Goal: Transaction & Acquisition: Obtain resource

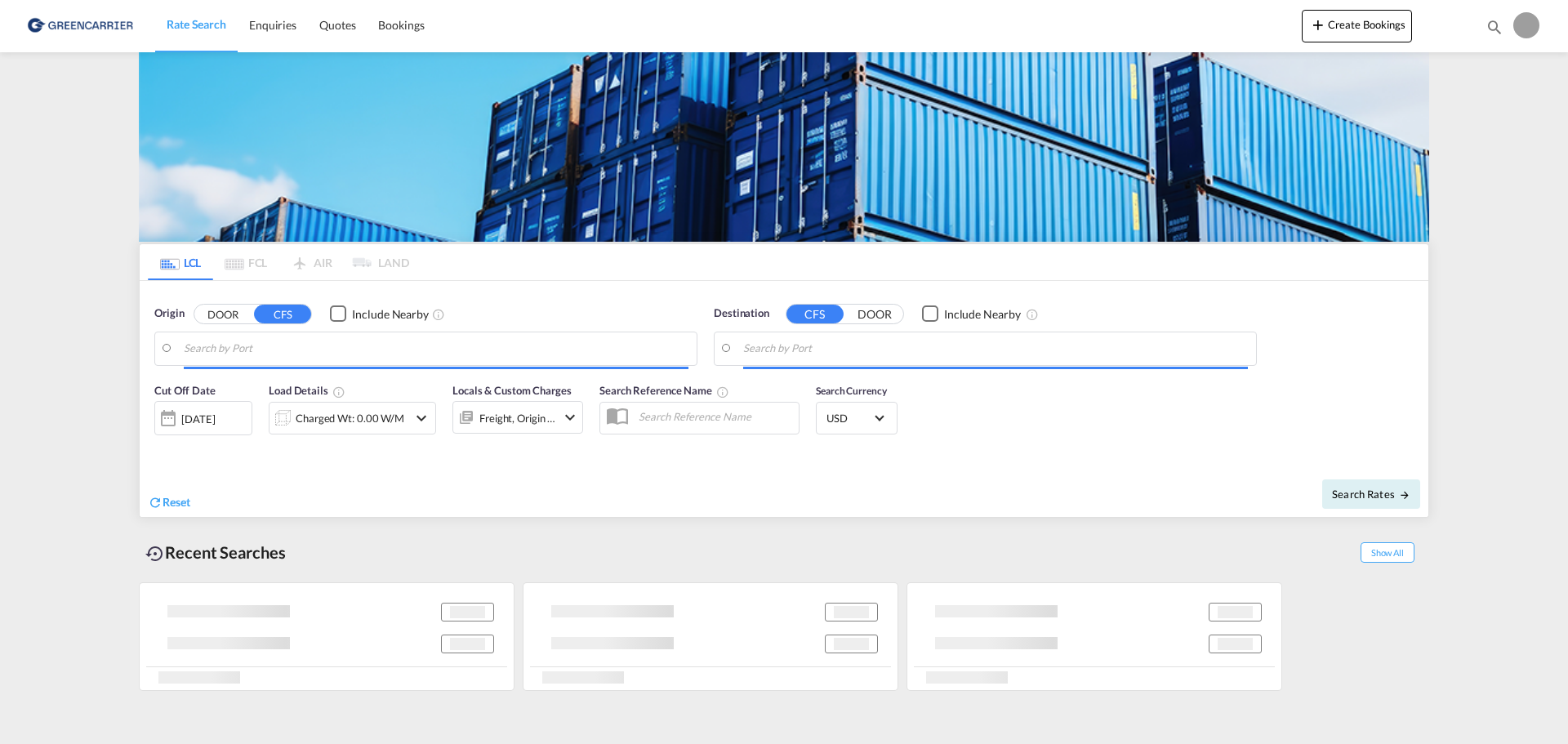
type input "DK-8270, Fredens, [GEOGRAPHIC_DATA], [GEOGRAPHIC_DATA], [GEOGRAPHIC_DATA], [GEO…"
type input "Ashdod, ILASH"
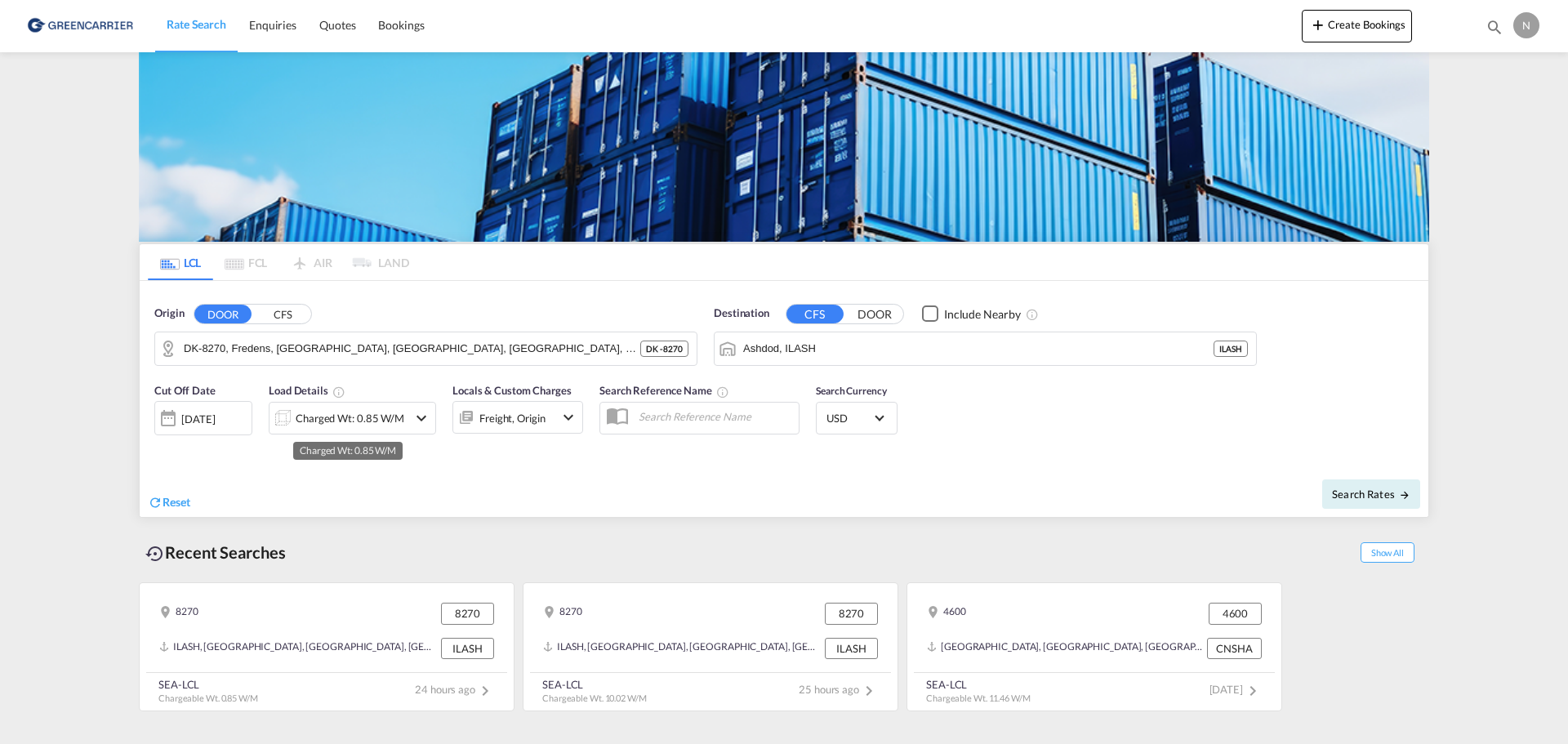
click at [402, 414] on div "Charged Wt: 0.85 W/M" at bounding box center [339, 418] width 138 height 32
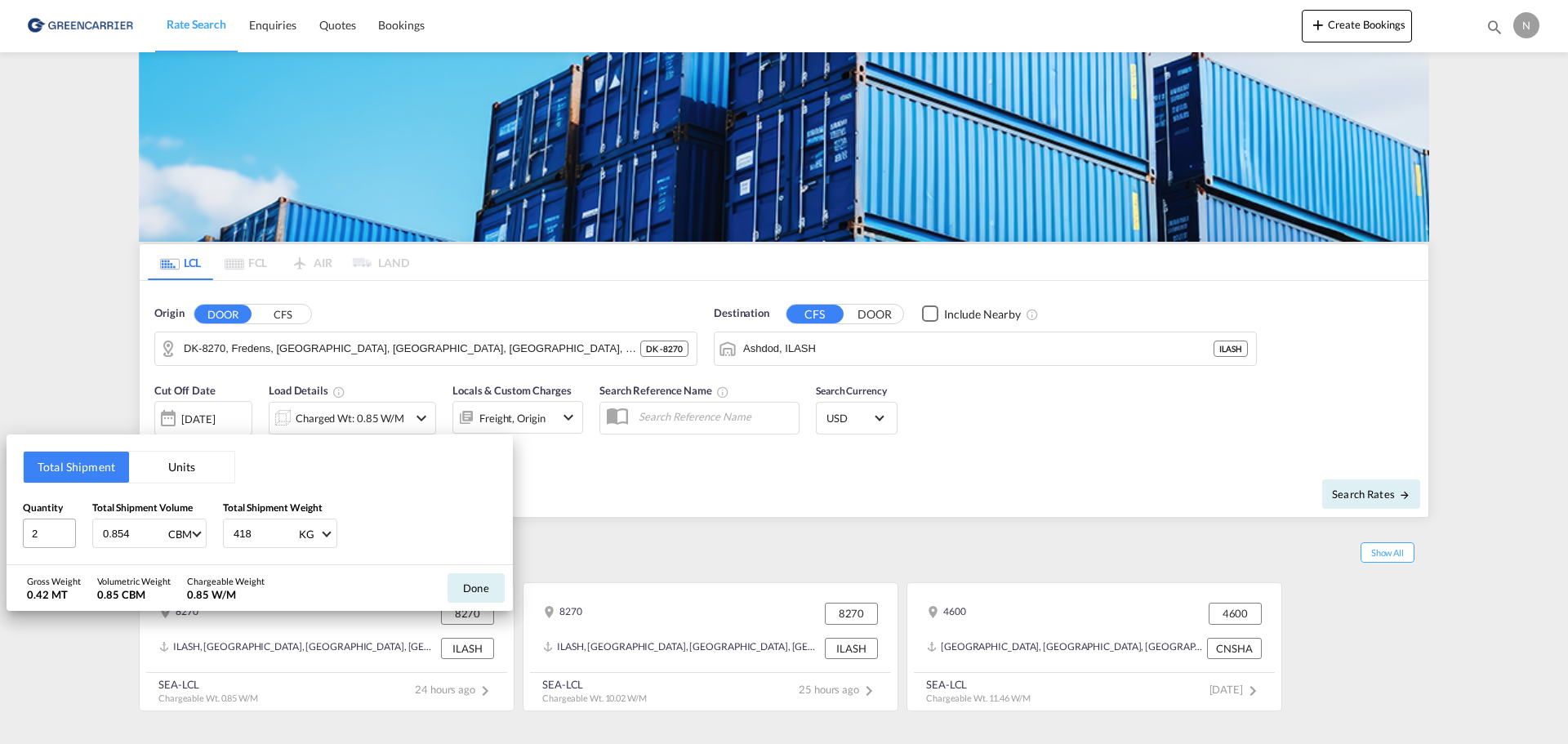
drag, startPoint x: 144, startPoint y: 529, endPoint x: 46, endPoint y: 528, distance: 98.0
click at [46, 528] on div "Quantity 2 Total Shipment Volume 0.854 CBM CBM CFT Total Shipment Weight 418 KG…" at bounding box center [259, 524] width 474 height 49
type input "5"
type input "5.98"
type input "1142"
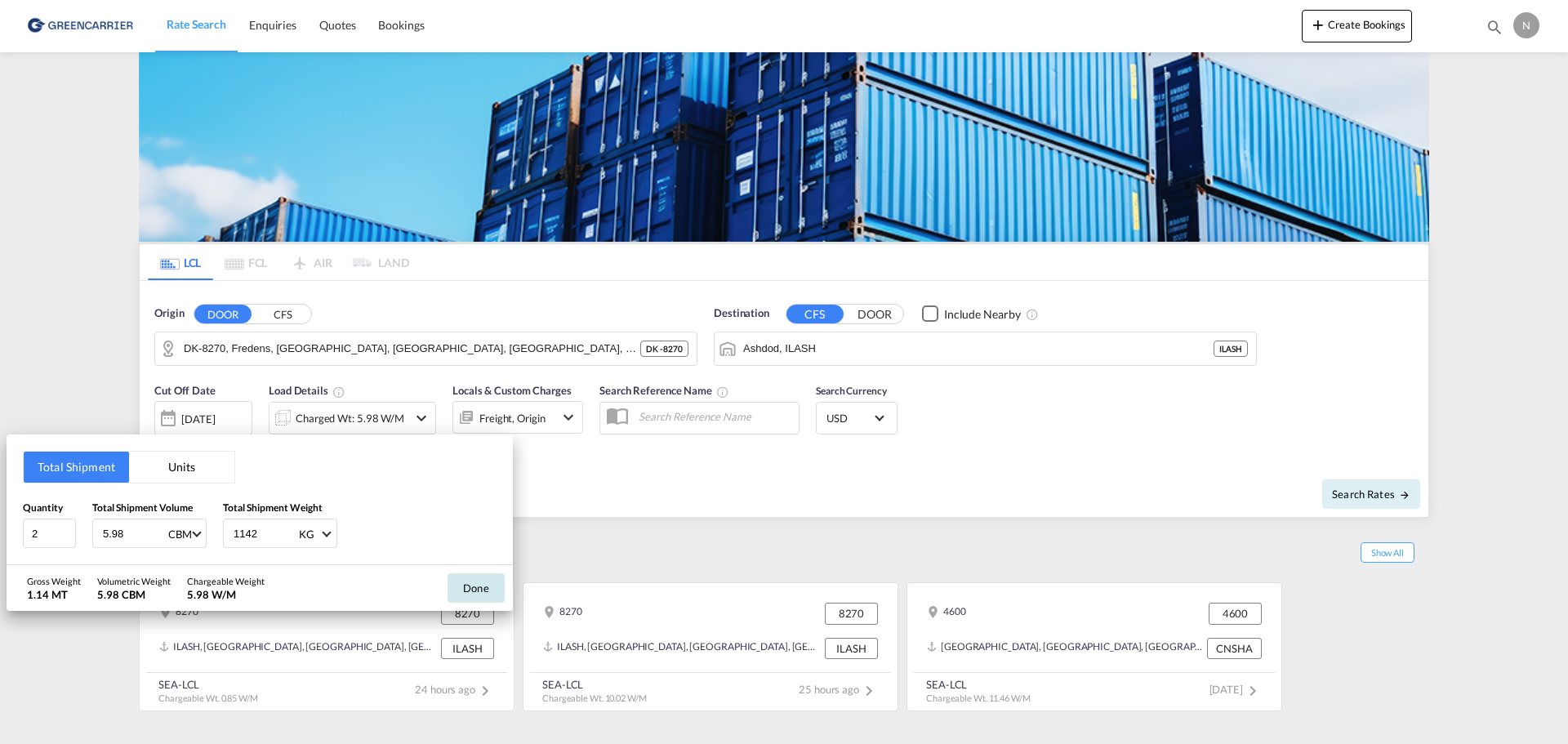
click at [462, 595] on button "Done" at bounding box center [476, 588] width 57 height 29
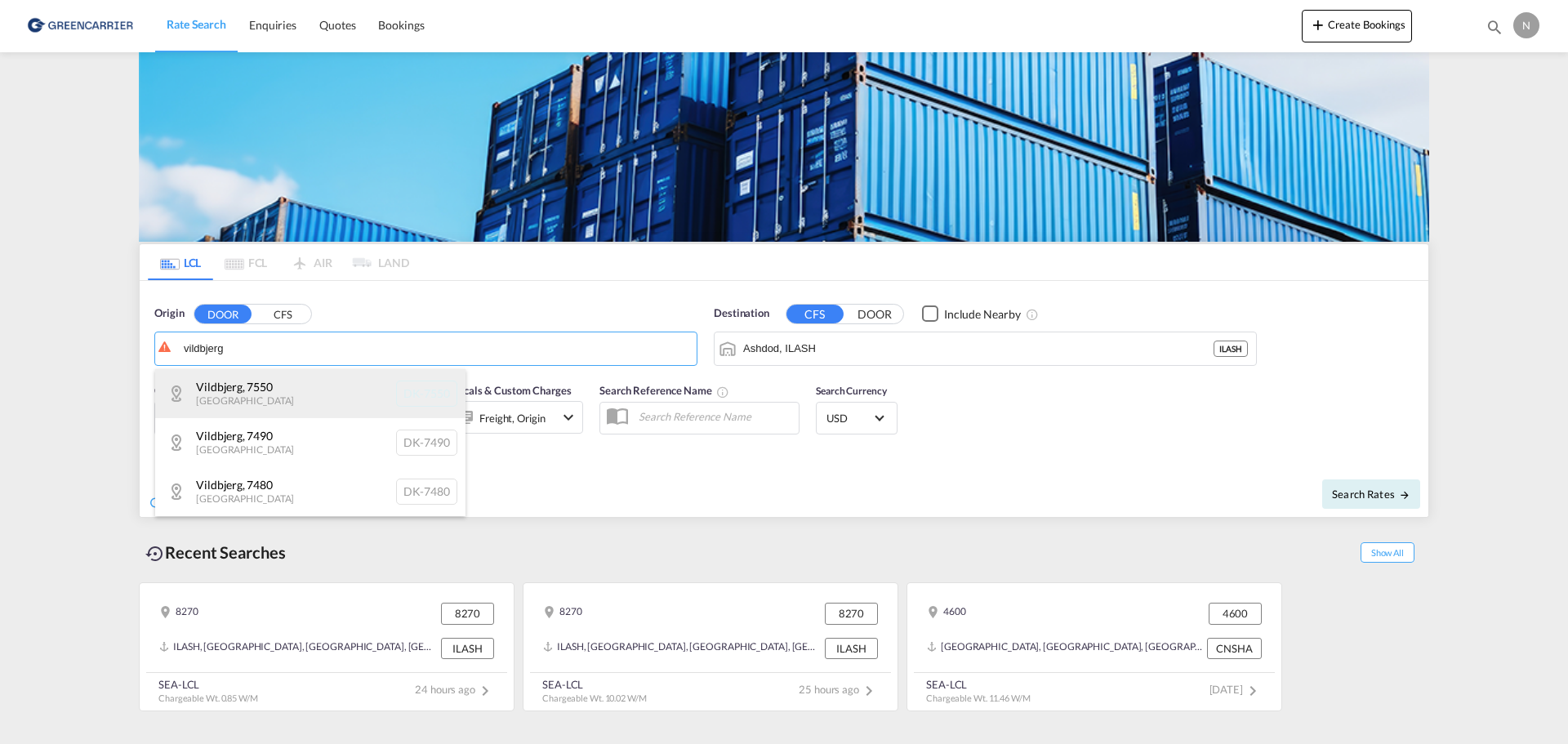
click at [304, 390] on div "[GEOGRAPHIC_DATA] [GEOGRAPHIC_DATA]-7550" at bounding box center [310, 394] width 310 height 49
type input "DK-7550, [GEOGRAPHIC_DATA]"
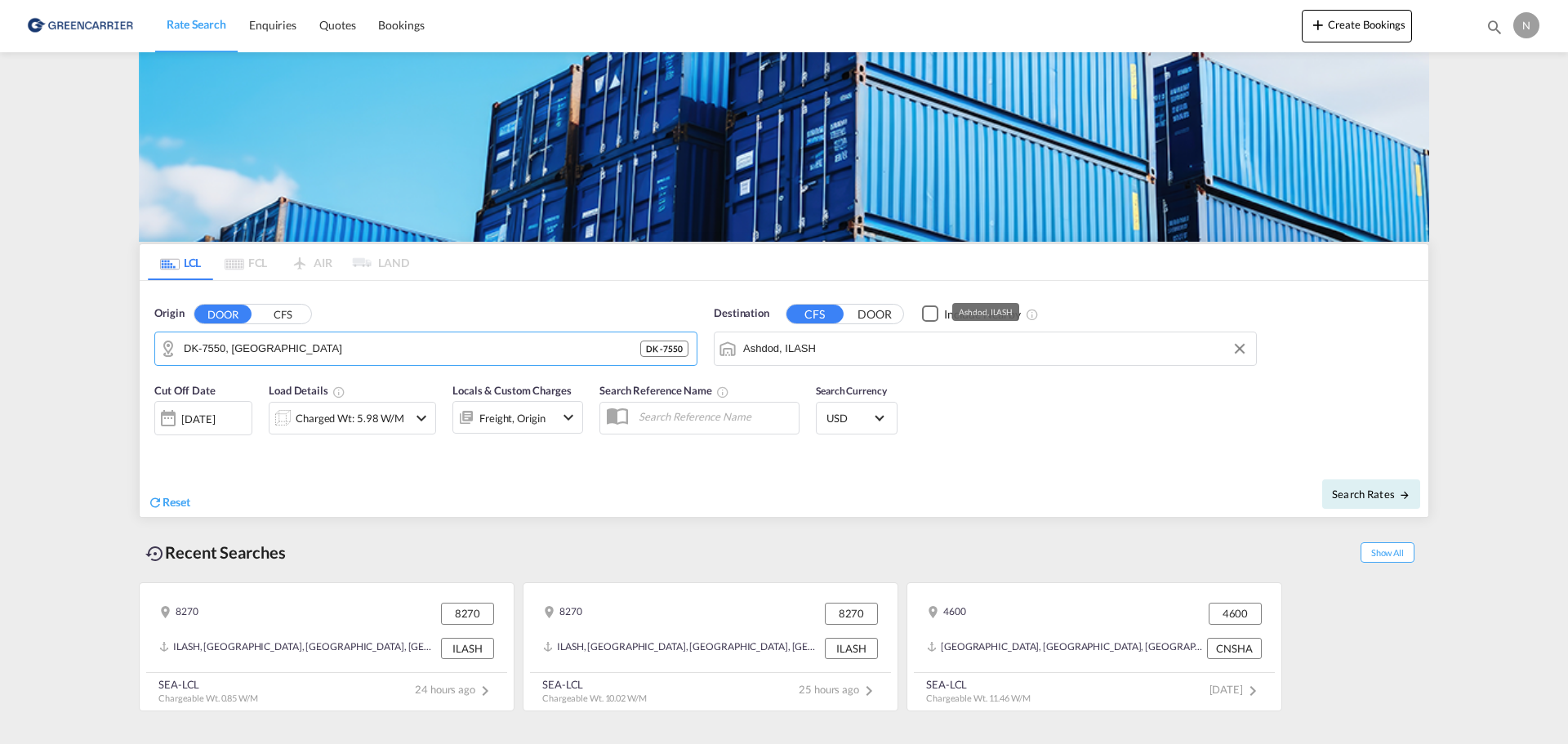
click at [900, 361] on md-autocomplete-wrap "Ashdod, ILASH" at bounding box center [996, 352] width 504 height 32
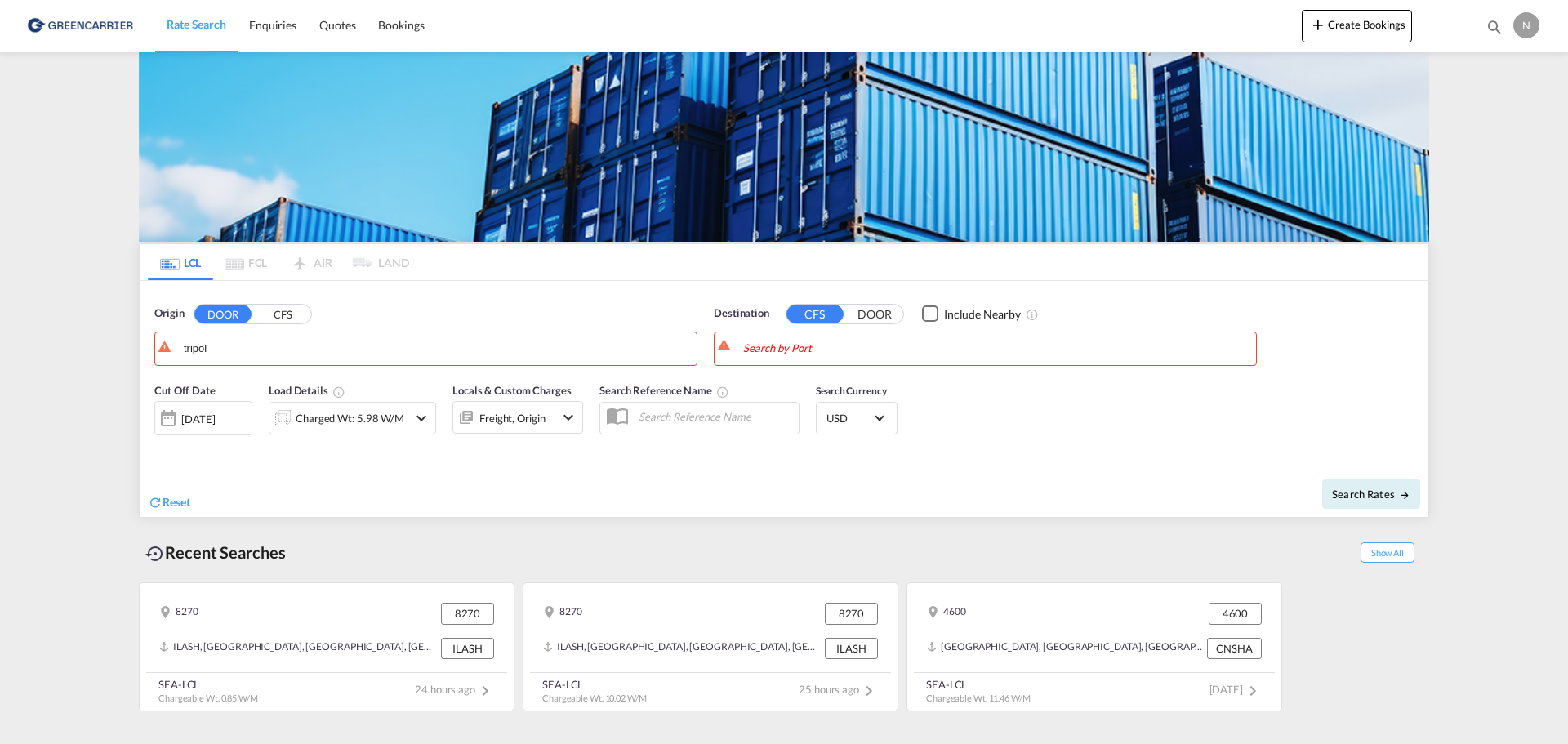
drag, startPoint x: 249, startPoint y: 346, endPoint x: 30, endPoint y: 341, distance: 219.1
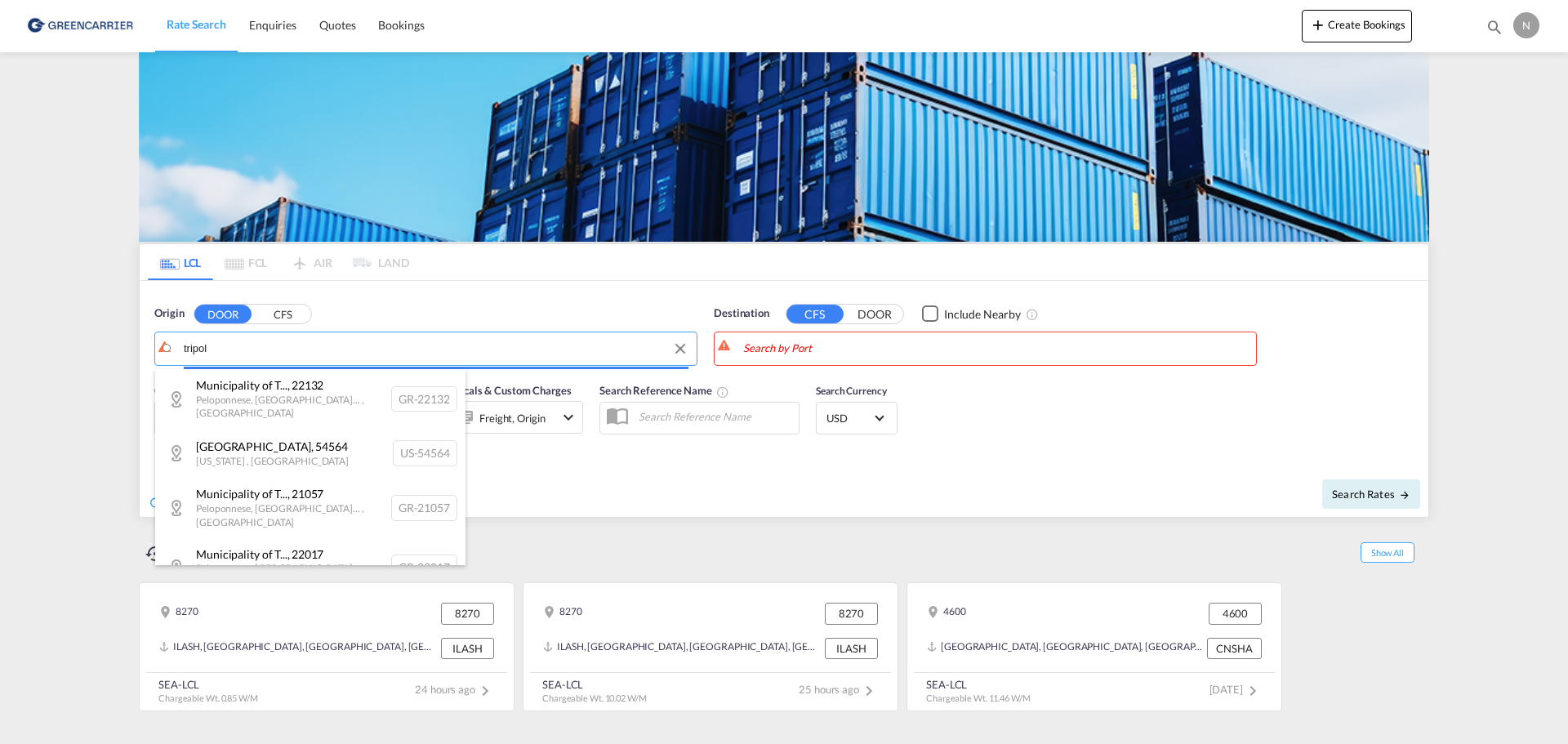
click at [193, 349] on body "Rate Search Enquiries Quotes Bookings Rate Search Enquiries" at bounding box center [784, 372] width 1568 height 744
click at [193, 349] on input "tripol" at bounding box center [436, 348] width 504 height 25
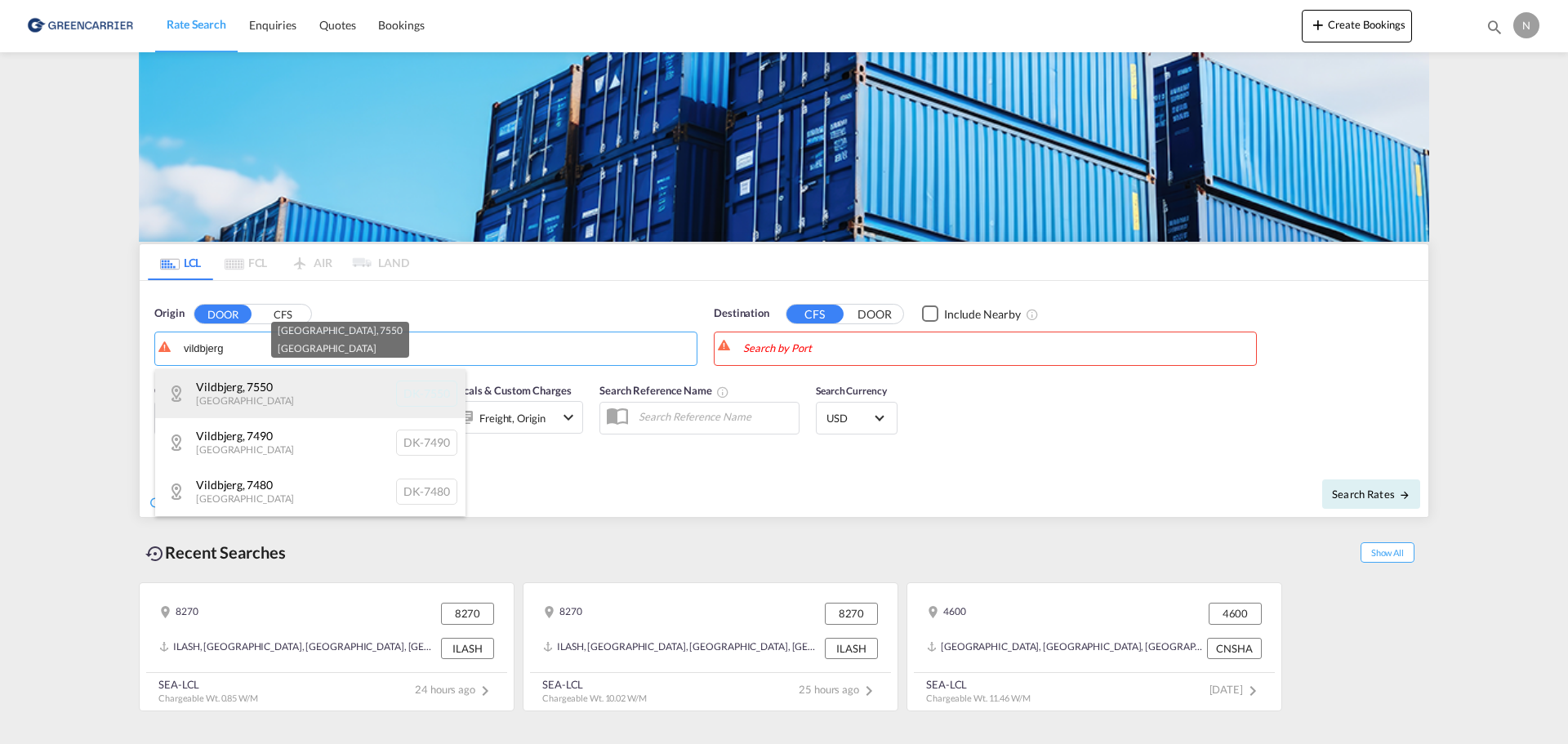
click at [236, 385] on div "[GEOGRAPHIC_DATA] [GEOGRAPHIC_DATA]-7550" at bounding box center [310, 394] width 310 height 49
type input "DK-7550, [GEOGRAPHIC_DATA]"
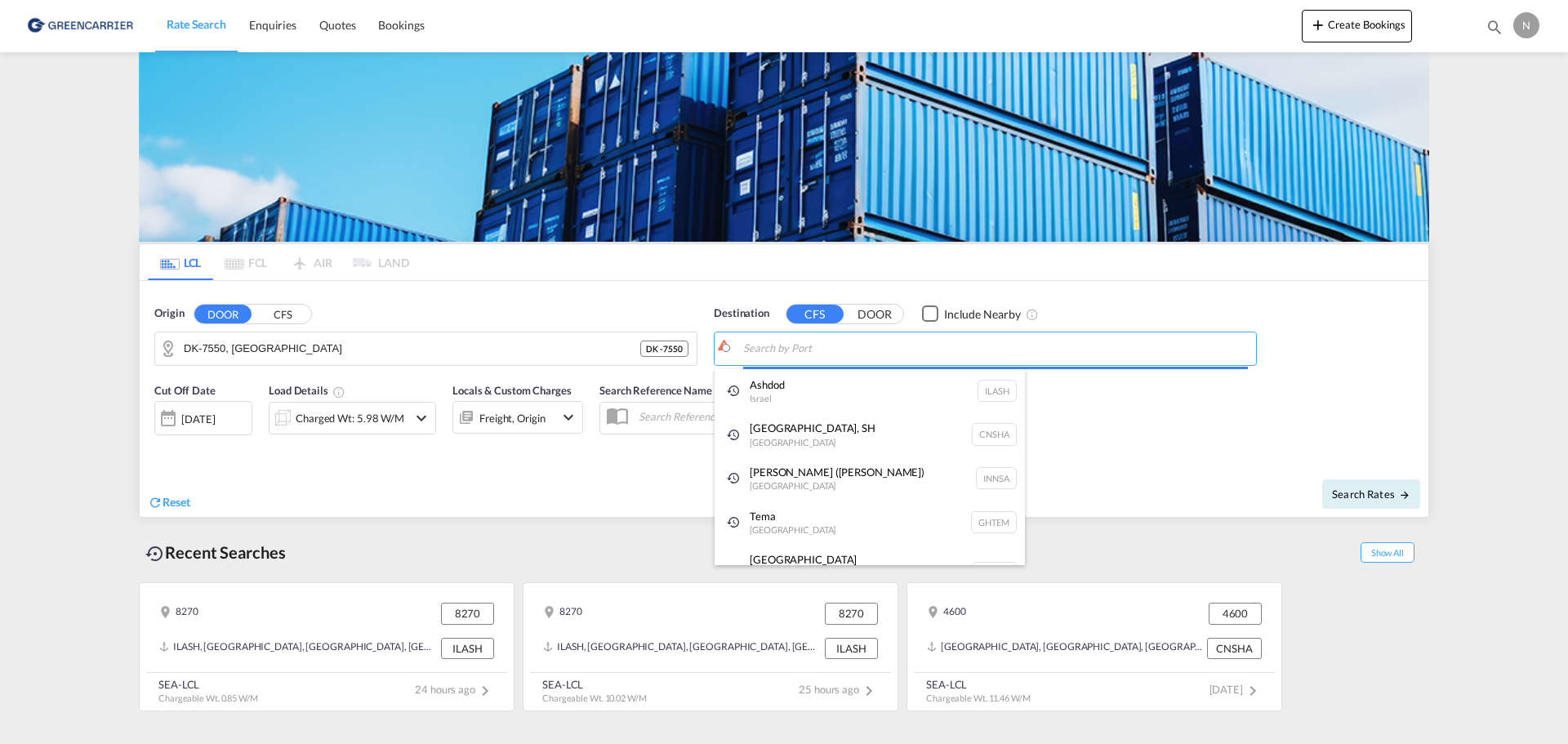
click at [870, 345] on body "Rate Search Enquiries Quotes Bookings Rate Search Enquiries" at bounding box center [784, 372] width 1568 height 744
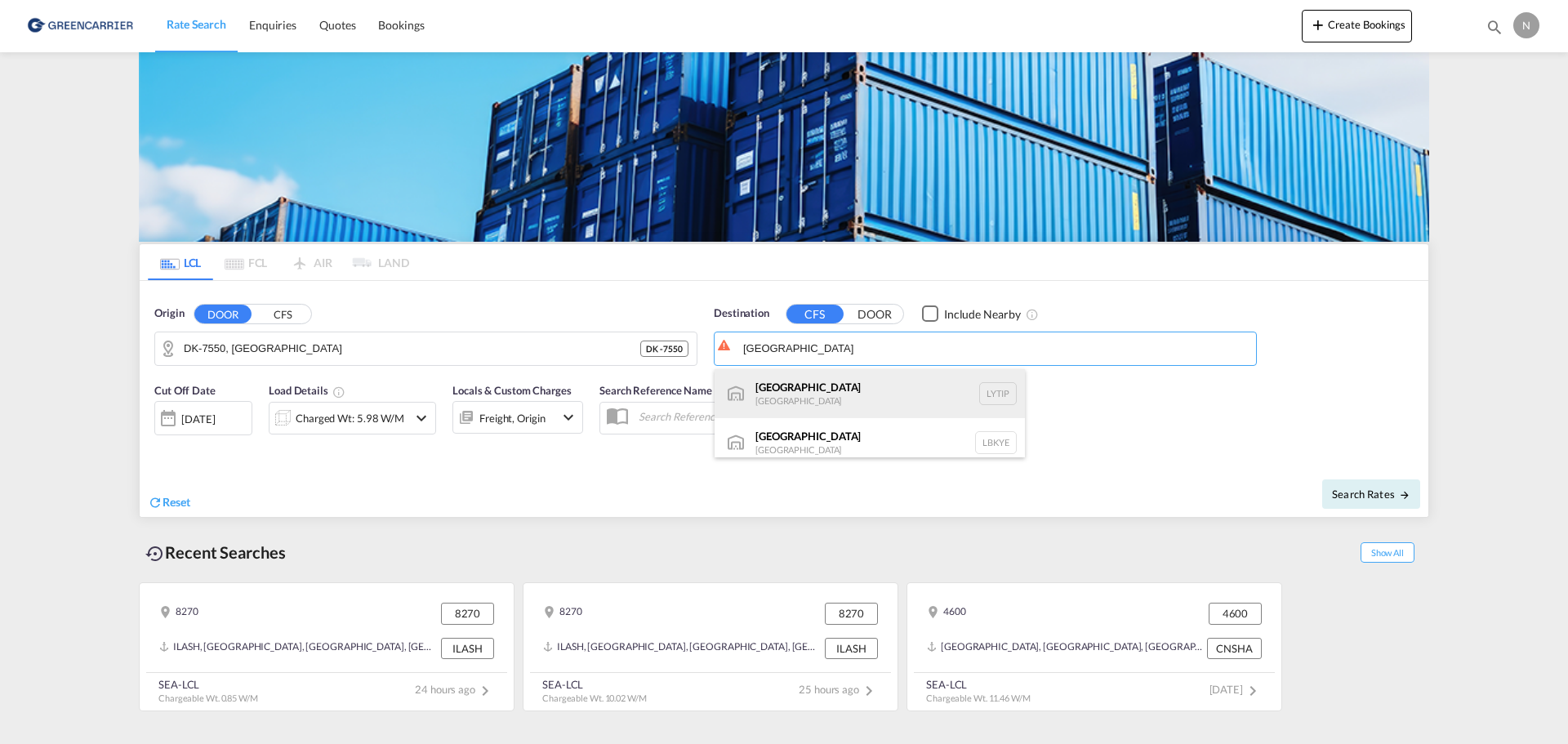
click at [856, 381] on div "[GEOGRAPHIC_DATA] [GEOGRAPHIC_DATA] LYTIP" at bounding box center [869, 394] width 310 height 49
type input "[GEOGRAPHIC_DATA], [GEOGRAPHIC_DATA]"
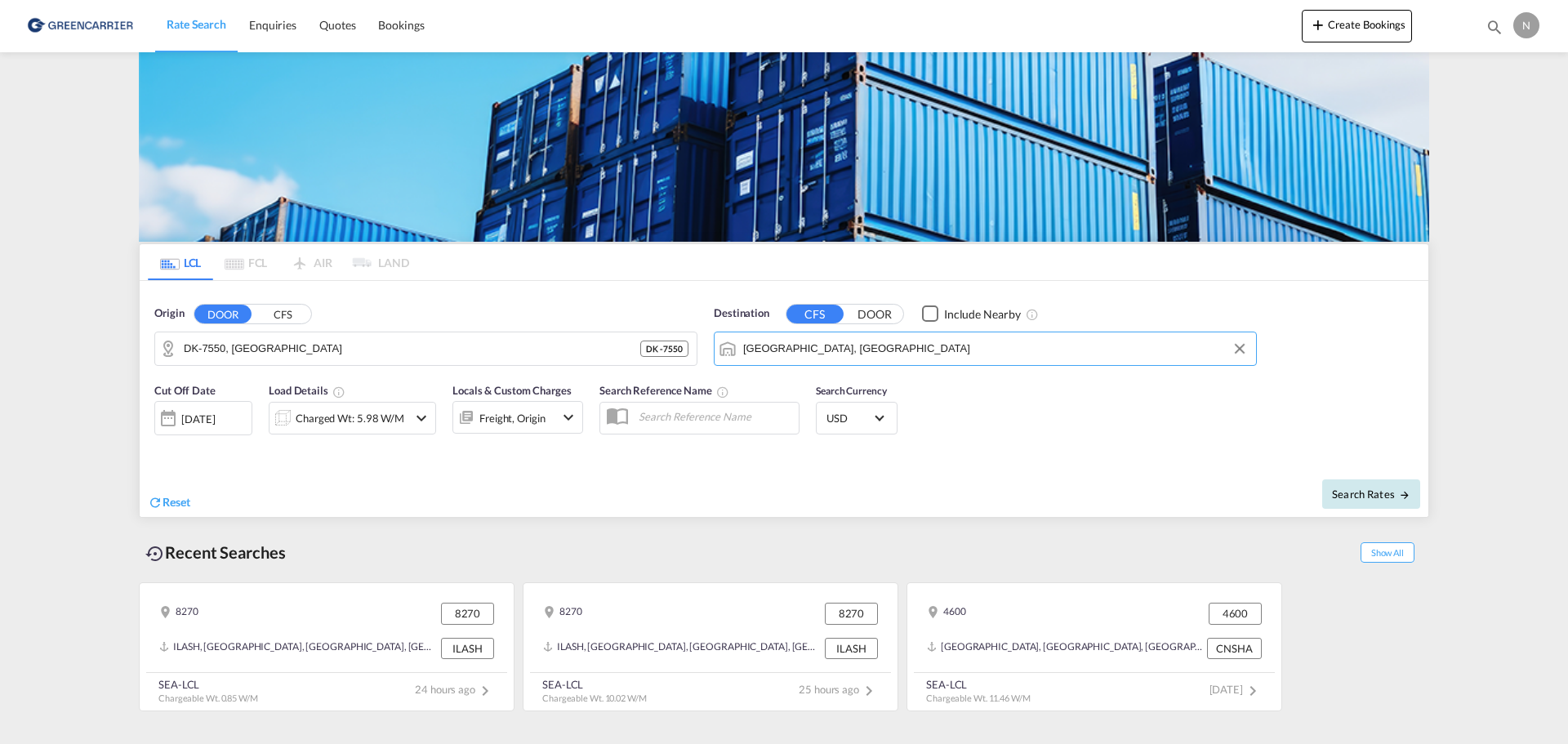
click at [1374, 493] on span "Search Rates" at bounding box center [1372, 494] width 78 height 13
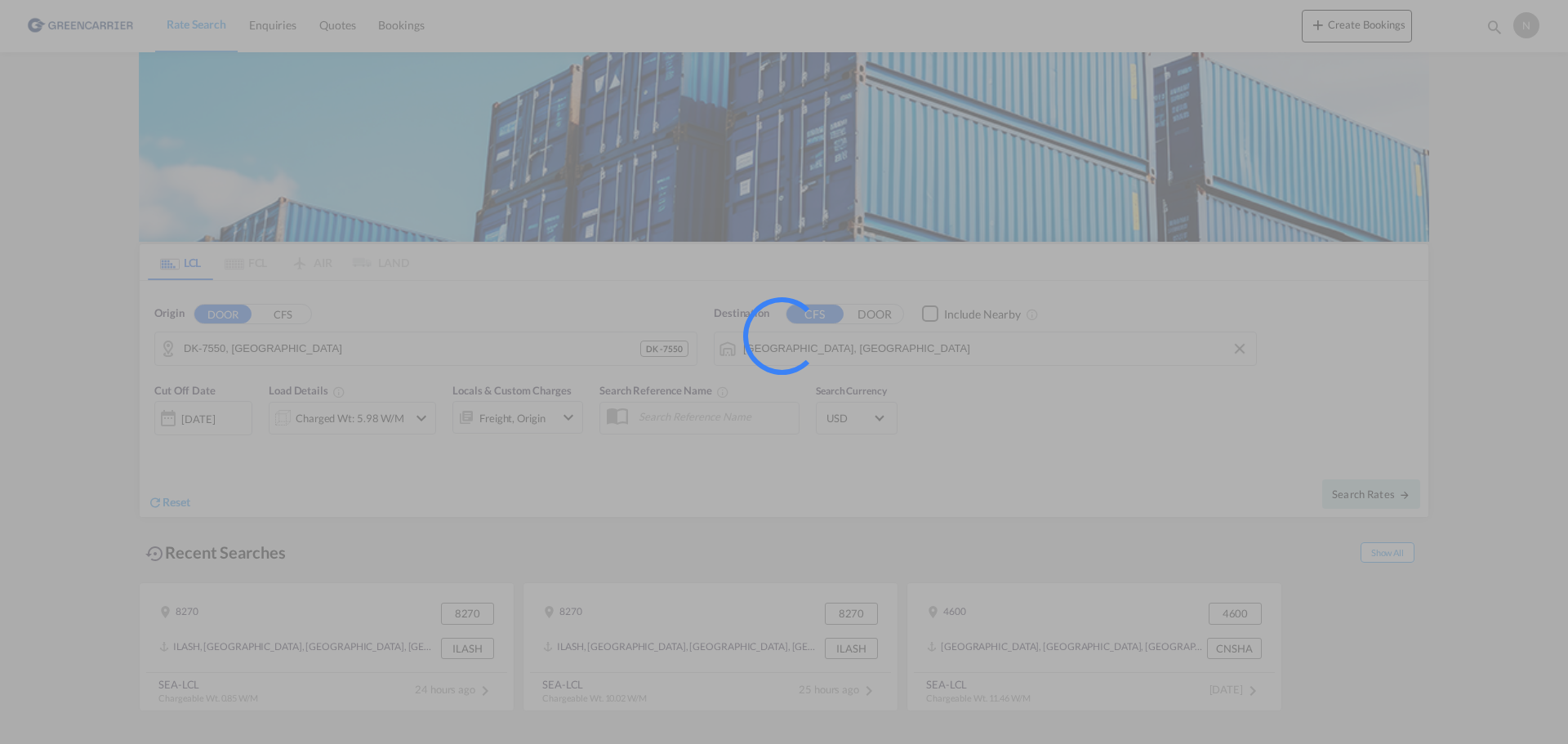
type input "7550 to LYTIP / [DATE]"
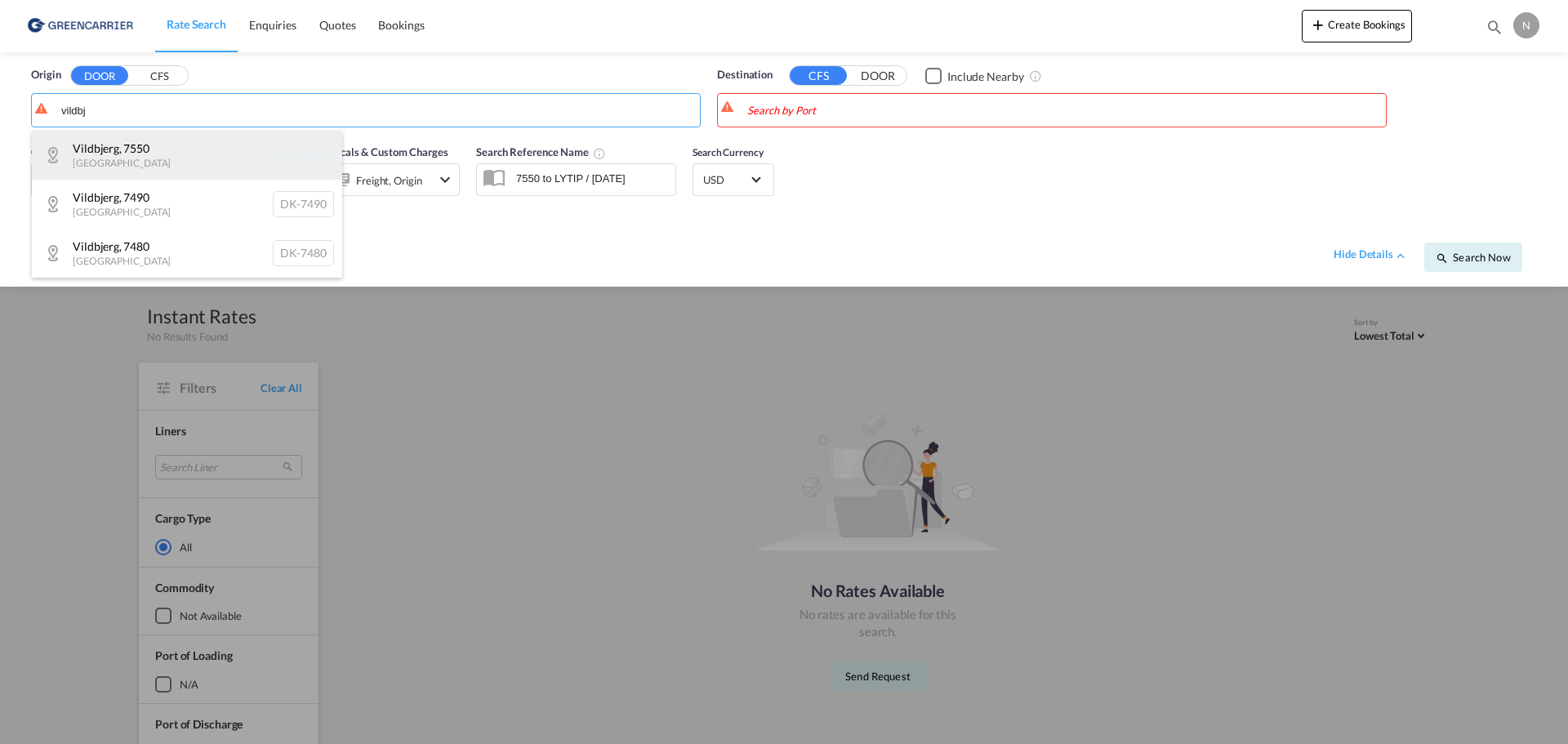
click at [149, 150] on div "[GEOGRAPHIC_DATA] [GEOGRAPHIC_DATA]-7550" at bounding box center [186, 155] width 310 height 49
type input "DK-7550, [GEOGRAPHIC_DATA]"
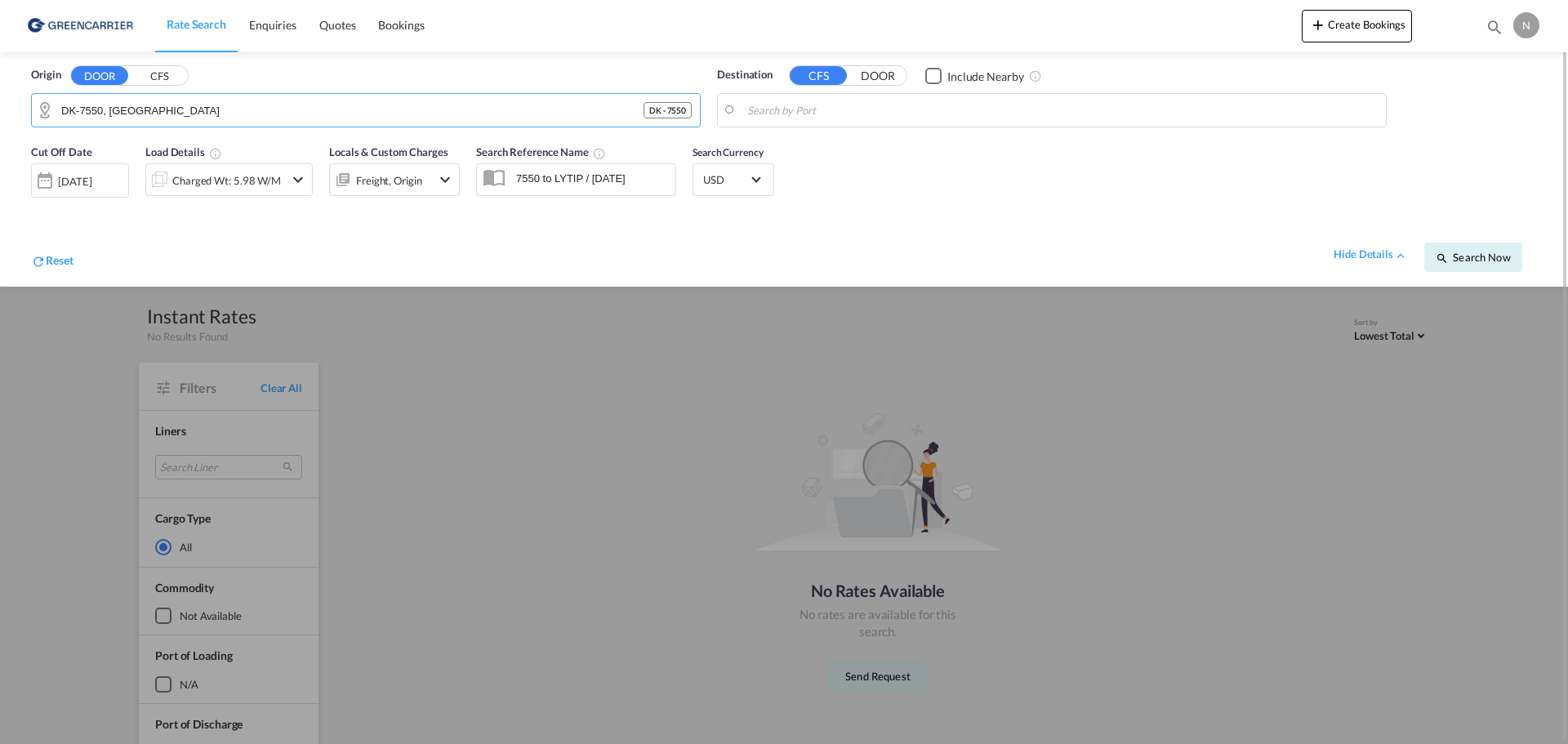
click at [821, 108] on body "Rate Search Enquiries Quotes Bookings Rate Search Enquiries" at bounding box center [784, 372] width 1568 height 744
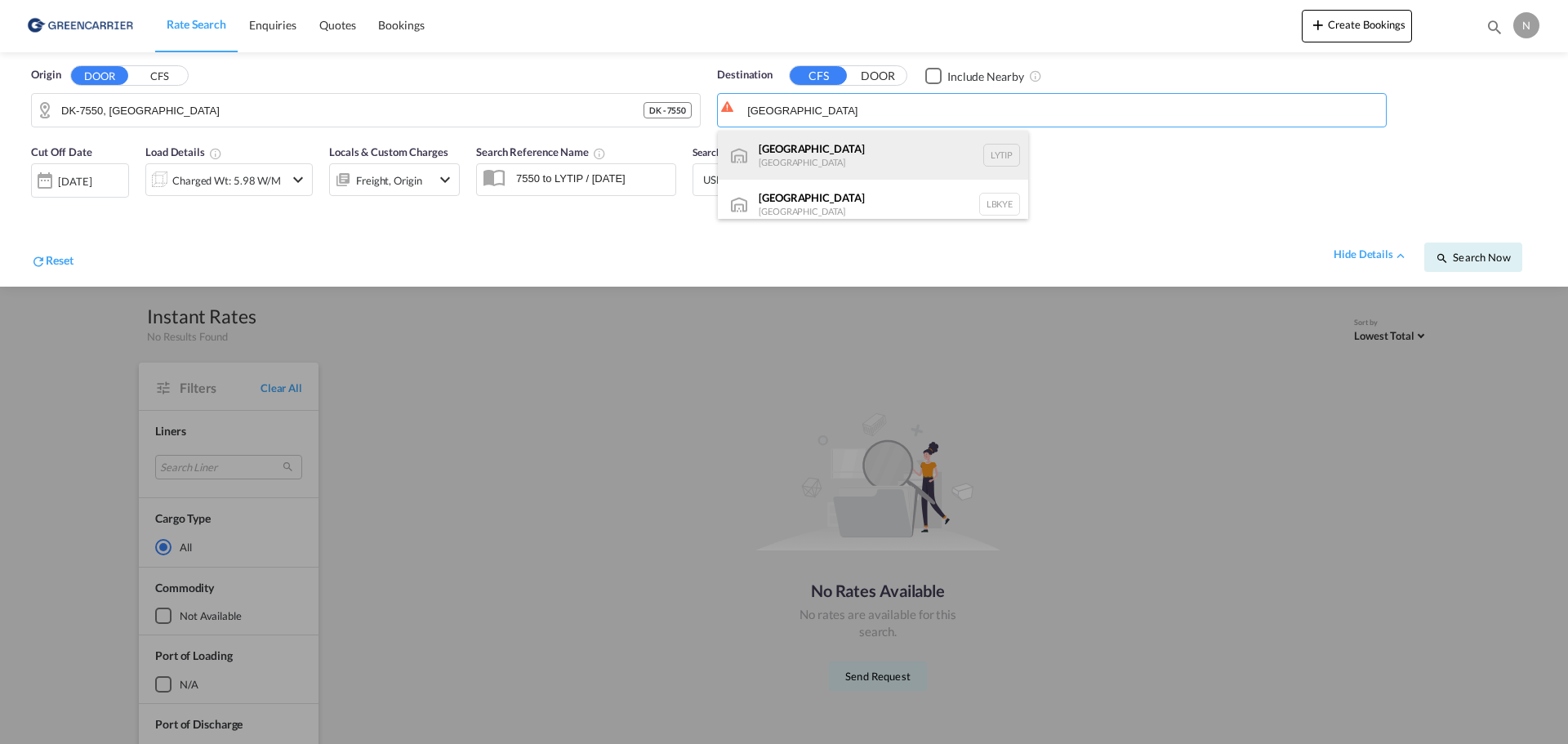
click at [845, 145] on div "[GEOGRAPHIC_DATA] [GEOGRAPHIC_DATA] LYTIP" at bounding box center [873, 155] width 310 height 49
type input "[GEOGRAPHIC_DATA], [GEOGRAPHIC_DATA]"
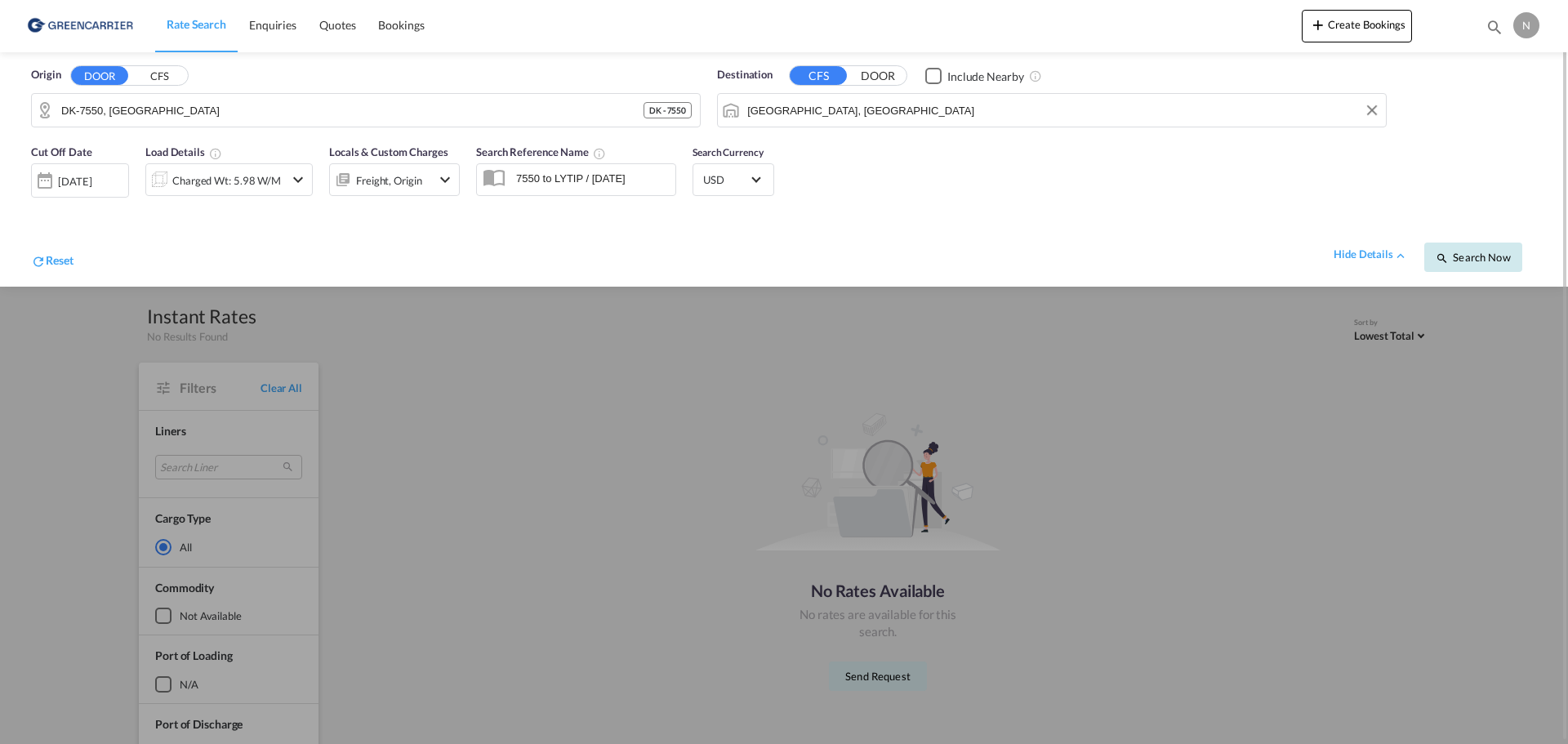
click at [1470, 257] on span "Search Now" at bounding box center [1473, 257] width 75 height 13
